Goal: Information Seeking & Learning: Learn about a topic

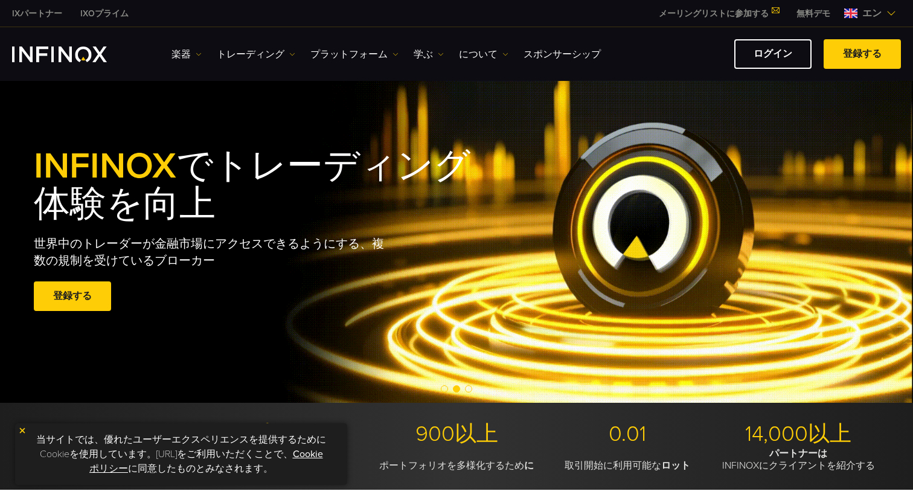
click at [470, 124] on div "INFINOX でトレーディング体験を向上 世界中のトレーダーが金融市場にアクセスできるようにする、複数の規制を受けているブローカー 登録する Excelle…" at bounding box center [456, 231] width 913 height 343
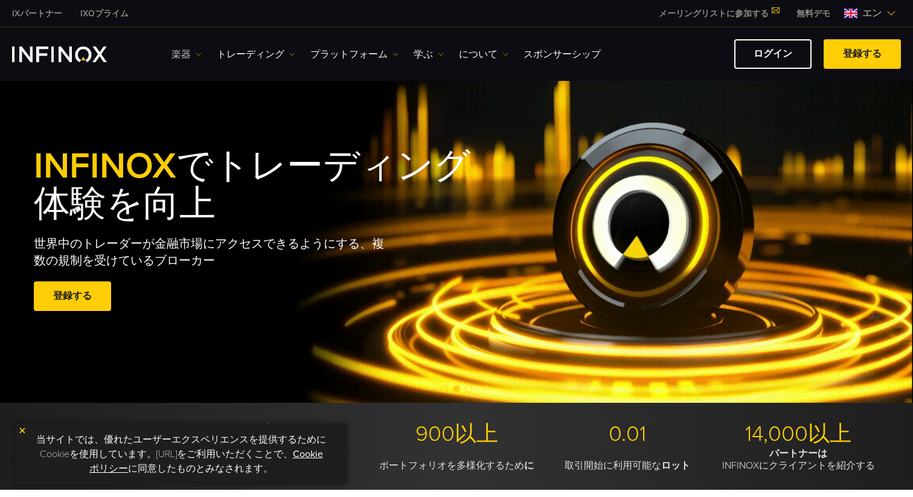
click at [194, 54] on link "楽器" at bounding box center [186, 54] width 30 height 14
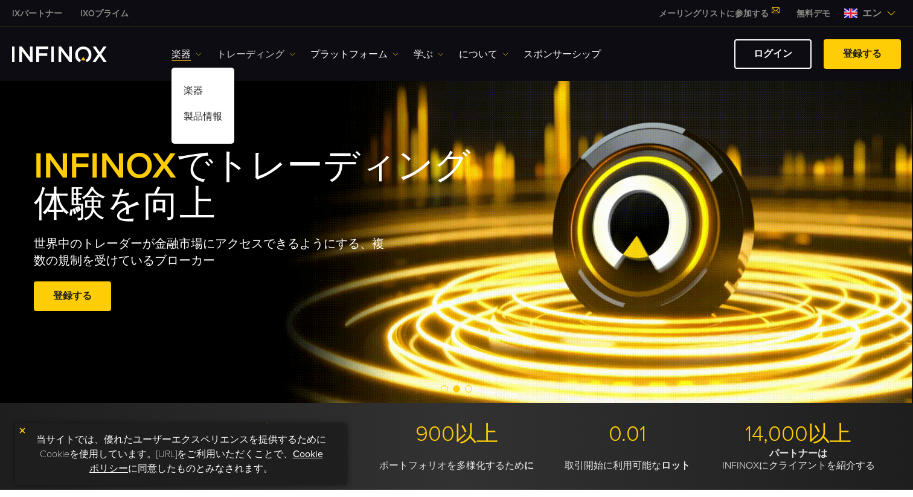
click at [255, 59] on font "トレーディング" at bounding box center [251, 54] width 68 height 12
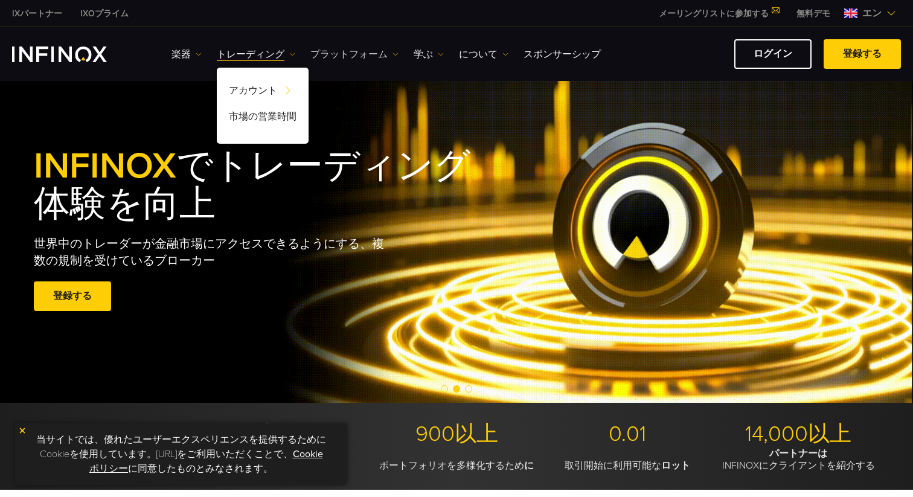
click at [342, 59] on font "プラットフォーム" at bounding box center [348, 54] width 77 height 12
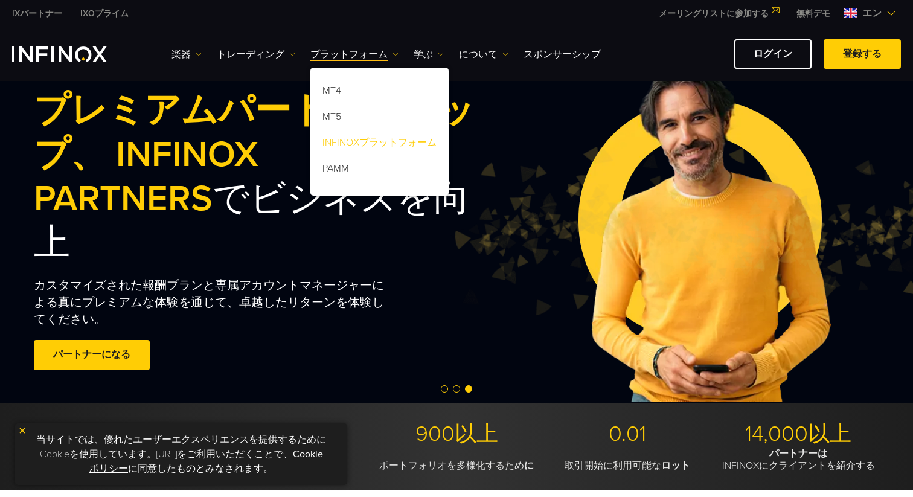
click at [385, 144] on font "INFINOXプラットフォーム" at bounding box center [379, 142] width 114 height 12
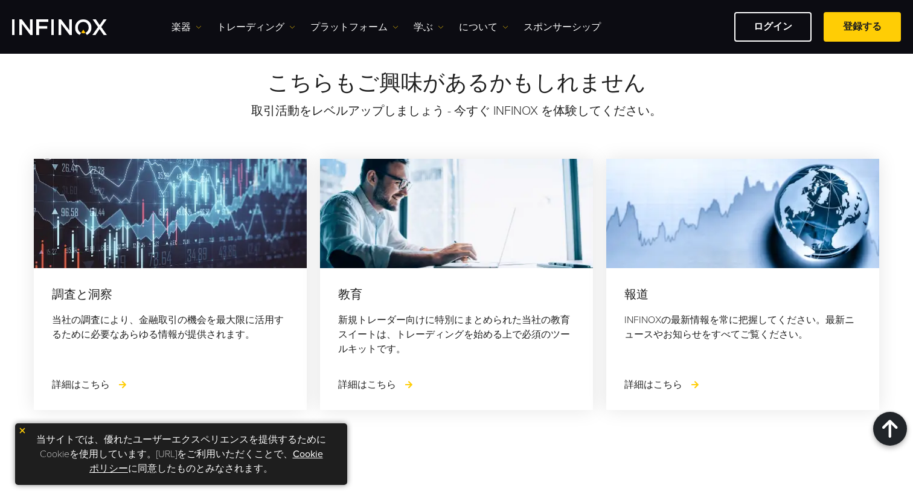
scroll to position [2978, 0]
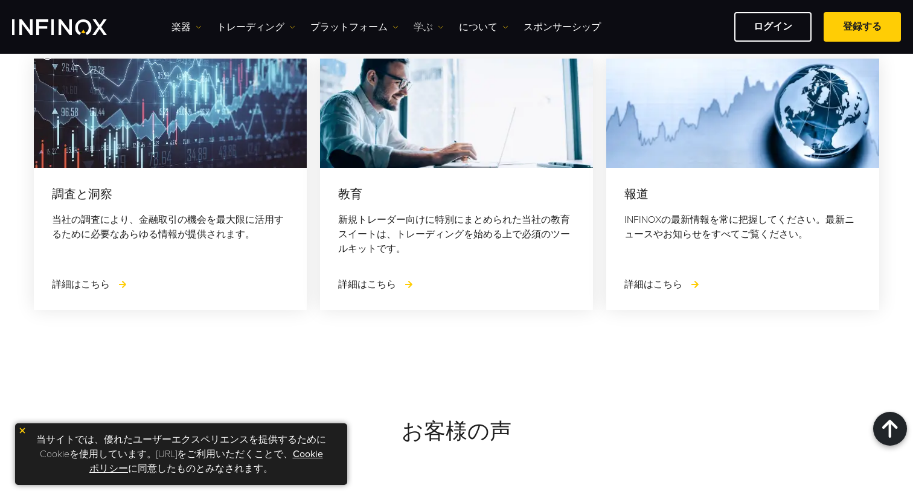
click at [421, 24] on font "学ぶ" at bounding box center [423, 27] width 19 height 12
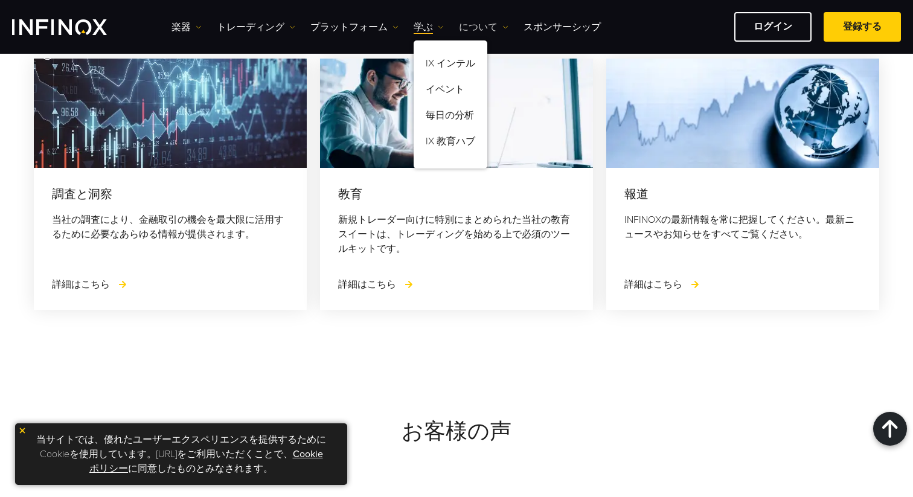
scroll to position [0, 0]
click at [485, 25] on font "について" at bounding box center [478, 27] width 39 height 12
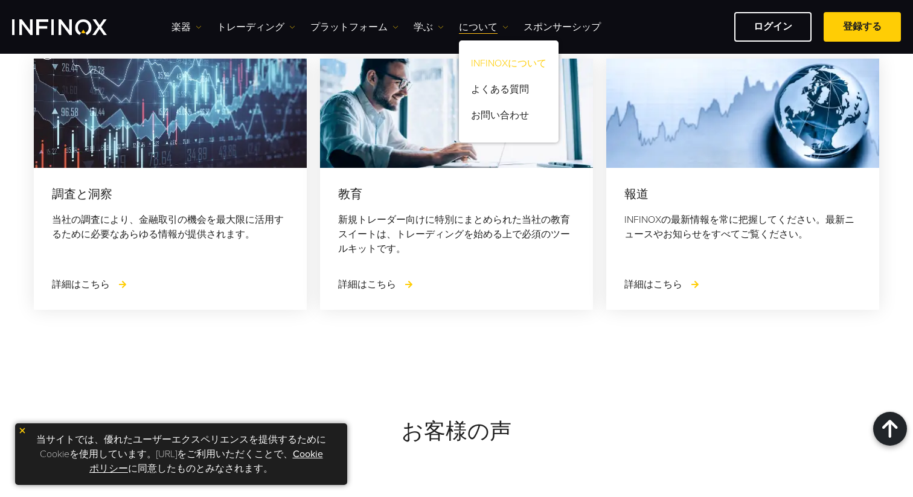
click at [489, 59] on font "INFINOXについて" at bounding box center [508, 63] width 75 height 12
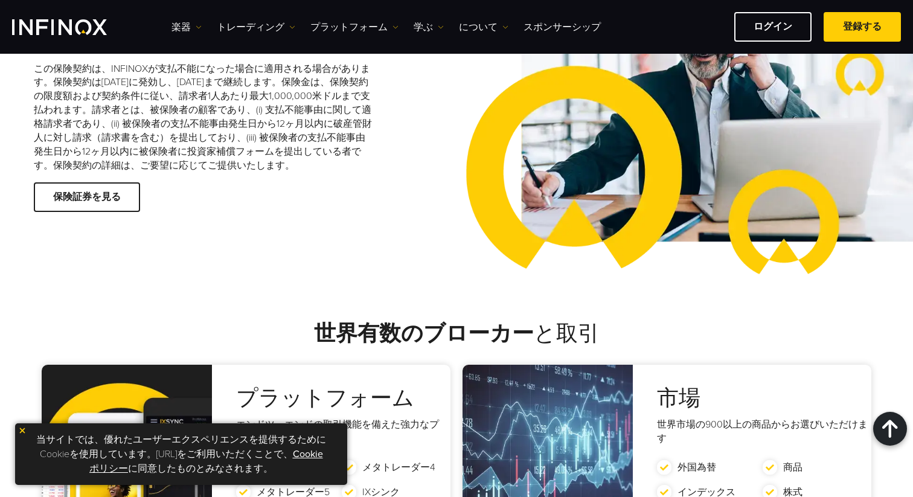
scroll to position [1914, 0]
